Goal: Information Seeking & Learning: Learn about a topic

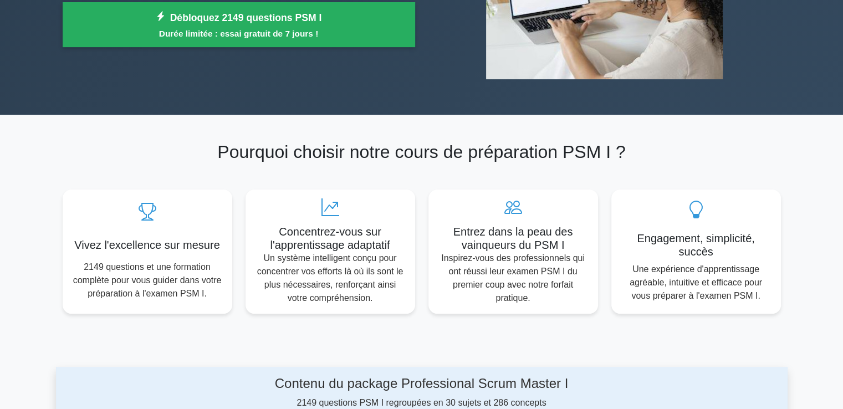
scroll to position [111, 0]
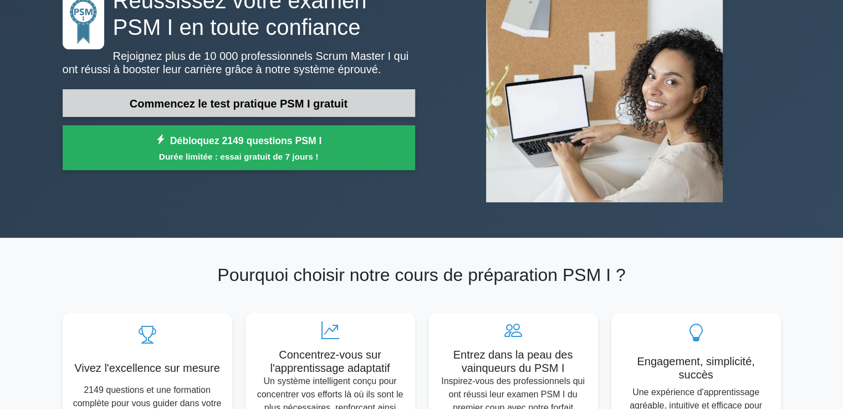
click at [266, 105] on font "Commencez le test pratique PSM I gratuit" at bounding box center [239, 104] width 218 height 12
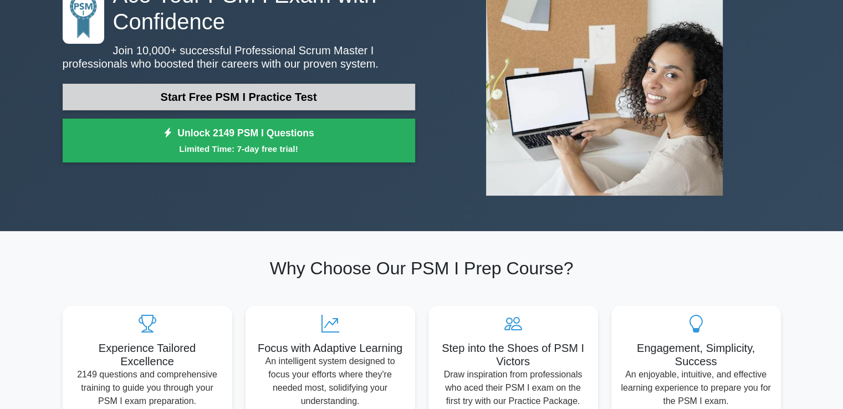
scroll to position [1, 0]
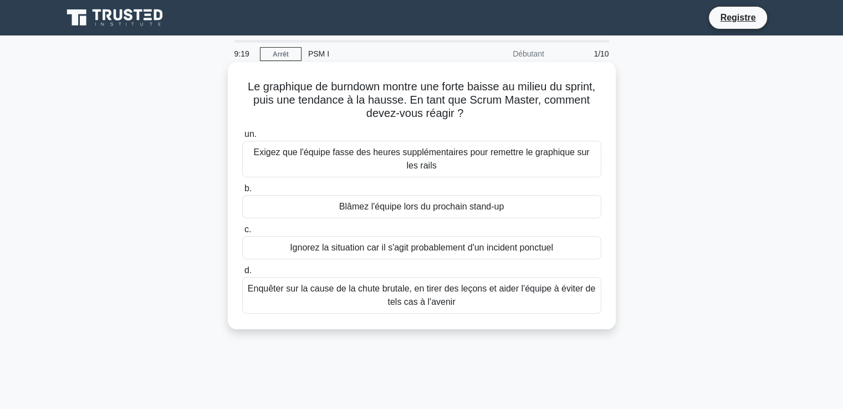
click at [421, 305] on font "Enquêter sur la cause de la chute brutale, en tirer des leçons et aider l'équip…" at bounding box center [421, 295] width 347 height 23
click at [242, 274] on input "d. Enquêter sur la cause de la chute brutale, en tirer des leçons et aider l'éq…" at bounding box center [242, 270] width 0 height 7
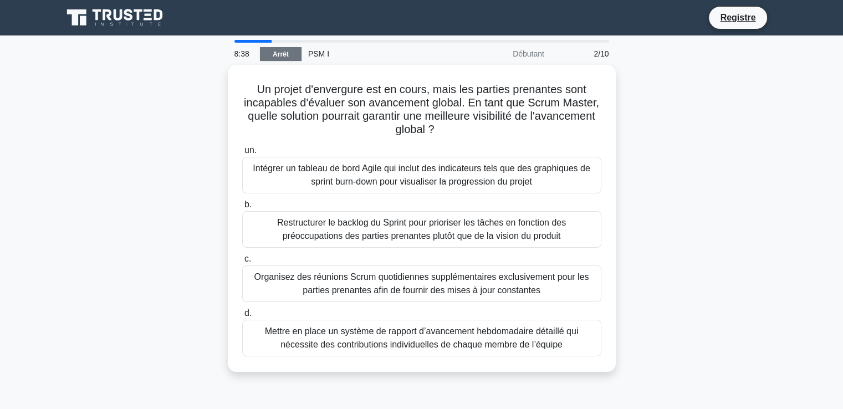
click at [275, 58] on link "Arrêt" at bounding box center [281, 54] width 42 height 14
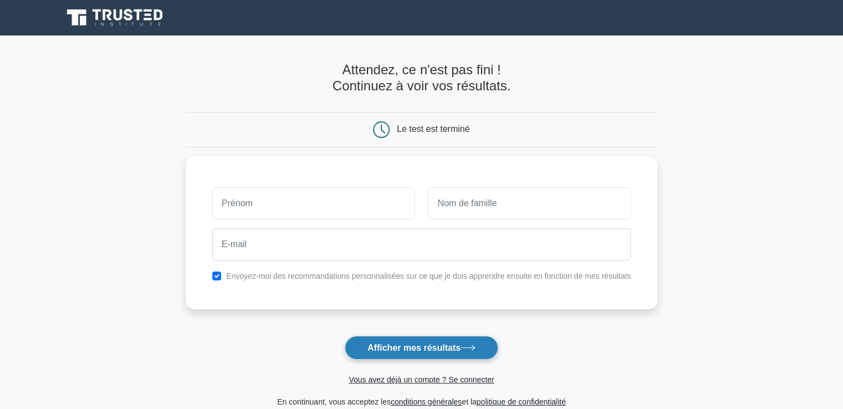
click at [419, 345] on font "Afficher mes résultats" at bounding box center [413, 347] width 93 height 9
